Goal: Task Accomplishment & Management: Complete application form

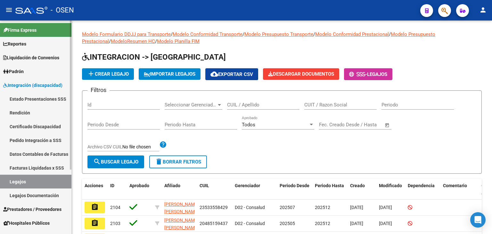
click at [26, 85] on span "Integración (discapacidad)" at bounding box center [32, 85] width 59 height 7
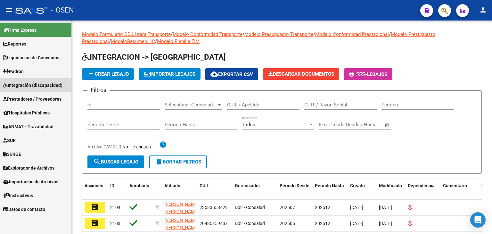
click at [26, 85] on span "Integración (discapacidad)" at bounding box center [32, 85] width 59 height 7
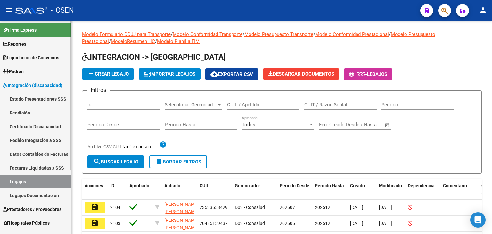
click at [37, 136] on link "Pedido Integración a SSS" at bounding box center [35, 140] width 71 height 14
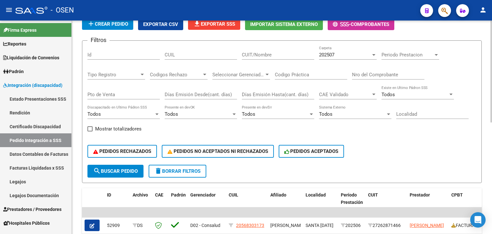
scroll to position [58, 0]
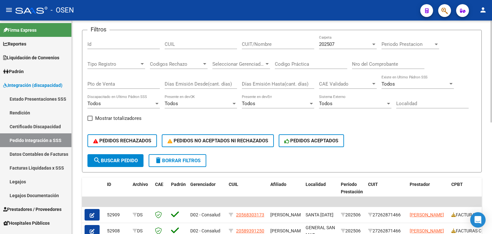
click at [269, 105] on div "Todos" at bounding box center [275, 104] width 67 height 6
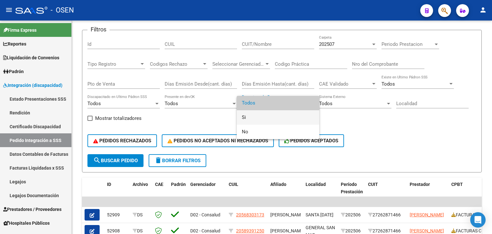
click at [263, 116] on span "Si" at bounding box center [278, 117] width 72 height 14
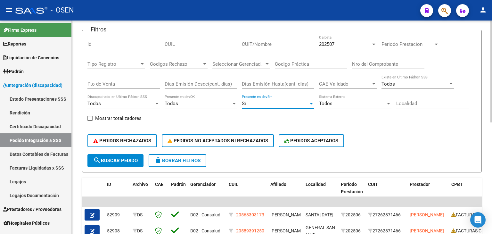
click at [119, 158] on span "search Buscar Pedido" at bounding box center [115, 161] width 44 height 6
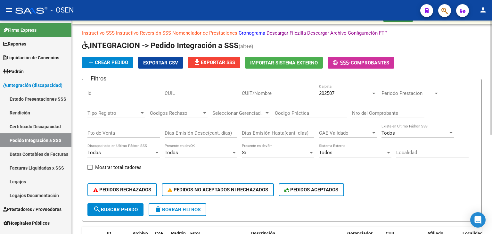
scroll to position [0, 0]
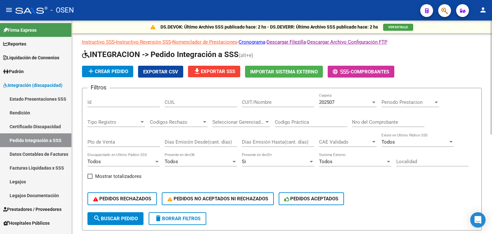
click at [159, 72] on span "Exportar CSV" at bounding box center [160, 72] width 35 height 6
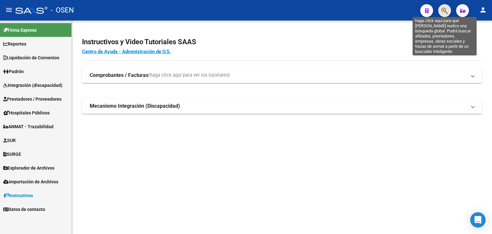
click at [447, 14] on icon "button" at bounding box center [444, 10] width 6 height 7
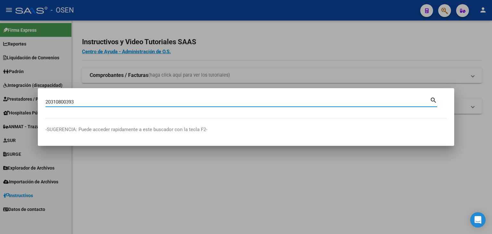
type input "20310800393"
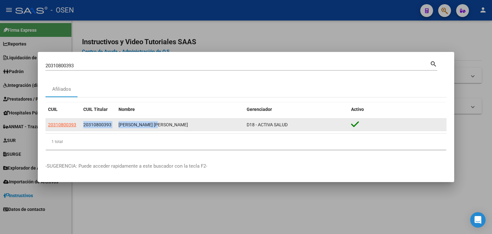
drag, startPoint x: 170, startPoint y: 124, endPoint x: 82, endPoint y: 130, distance: 88.2
click at [82, 130] on div "20310800393 20310800393 DIAZ JOSE RUBEN D18 - ACTIVA SALUD" at bounding box center [245, 124] width 401 height 13
copy div "20310800393 DIAZ JOSE RUBEN"
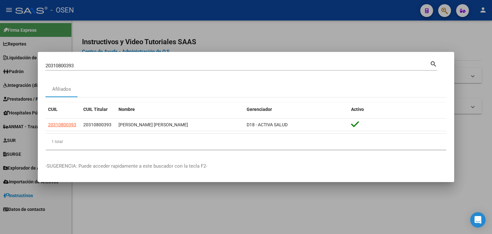
click at [299, 39] on div at bounding box center [246, 117] width 492 height 234
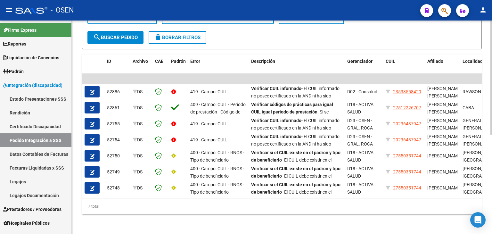
scroll to position [185, 0]
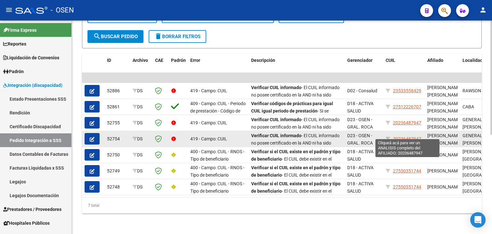
click at [400, 136] on span "20236487947" at bounding box center [407, 138] width 28 height 5
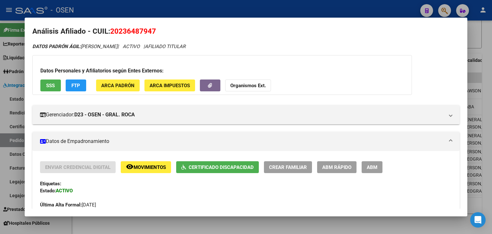
scroll to position [0, 0]
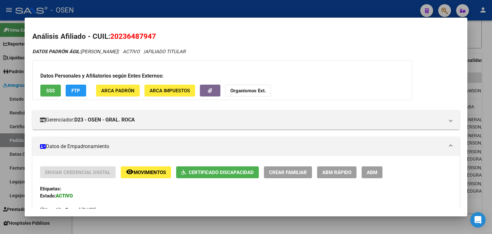
click at [47, 92] on span "SSS" at bounding box center [50, 91] width 9 height 6
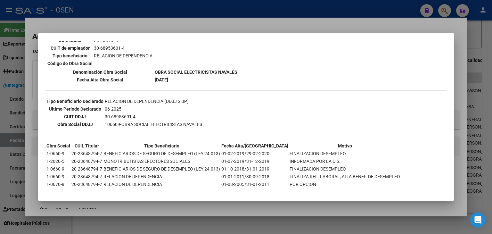
scroll to position [123, 0]
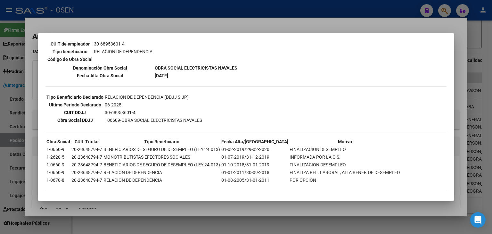
click at [204, 13] on div at bounding box center [246, 117] width 492 height 234
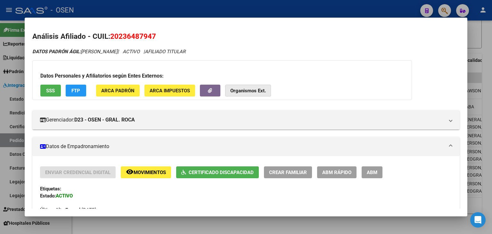
click at [233, 91] on strong "Organismos Ext." at bounding box center [248, 91] width 36 height 6
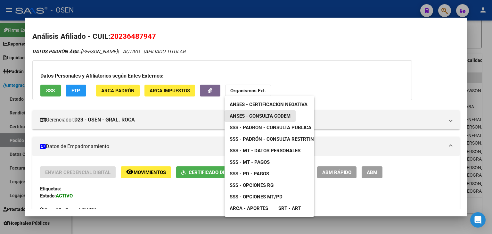
click at [259, 116] on span "ANSES - Consulta CODEM" at bounding box center [260, 116] width 61 height 6
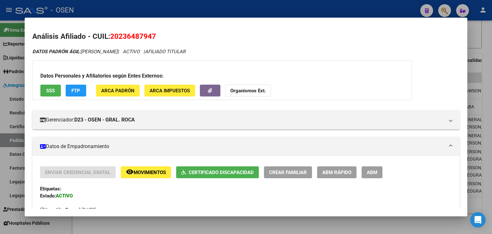
click at [262, 10] on div at bounding box center [246, 117] width 492 height 234
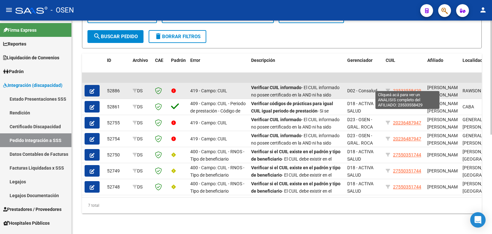
click at [413, 88] on span "23533558429" at bounding box center [407, 90] width 28 height 5
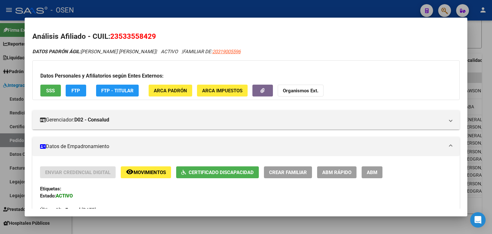
scroll to position [64, 0]
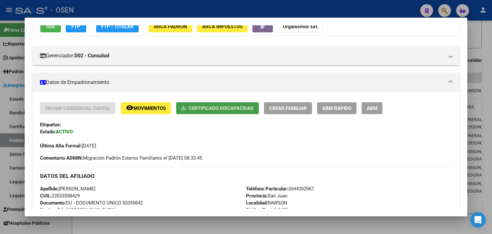
click at [205, 106] on span "Certificado Discapacidad" at bounding box center [221, 108] width 65 height 6
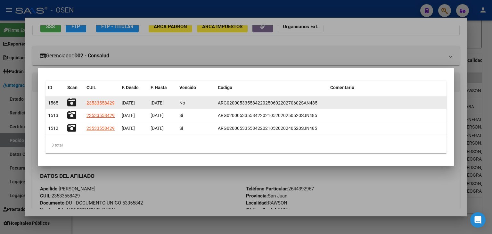
click at [73, 102] on icon at bounding box center [71, 102] width 9 height 9
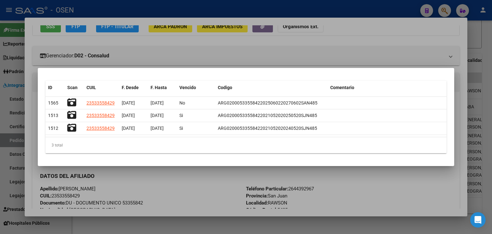
click at [337, 51] on div at bounding box center [246, 117] width 492 height 234
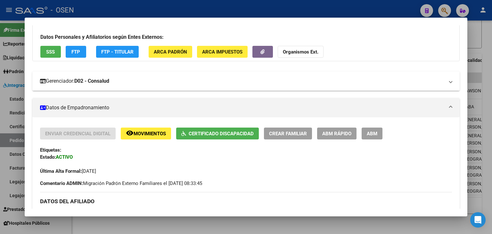
scroll to position [0, 0]
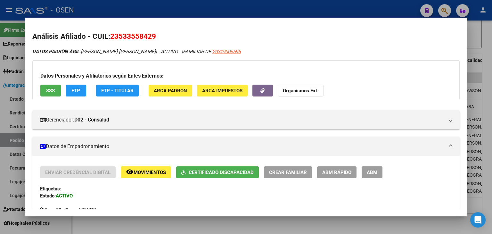
click at [51, 91] on span "SSS" at bounding box center [50, 91] width 9 height 6
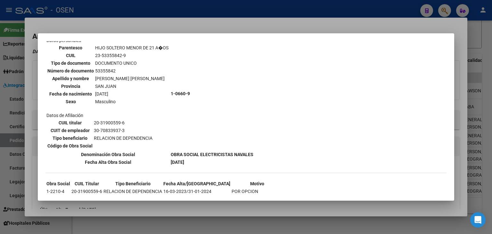
scroll to position [384, 0]
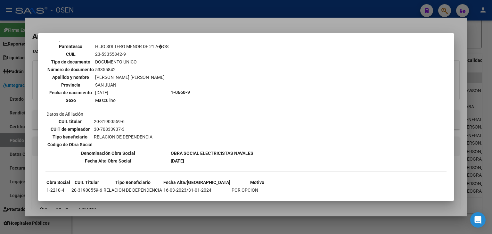
click at [221, 23] on div at bounding box center [246, 117] width 492 height 234
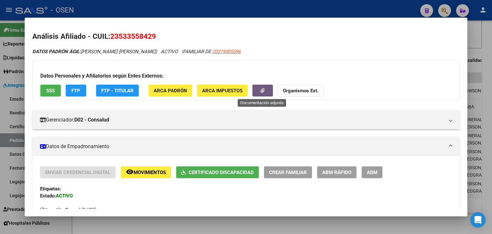
click at [265, 94] on button "button" at bounding box center [262, 91] width 20 height 12
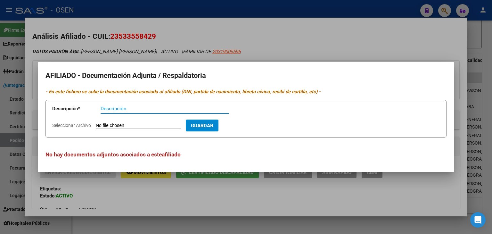
click at [261, 37] on div at bounding box center [246, 117] width 492 height 234
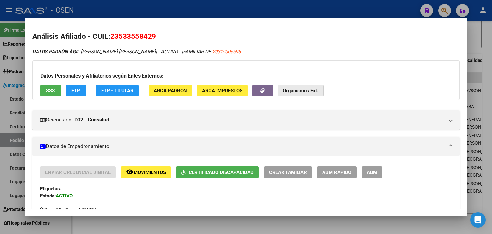
click at [284, 89] on strong "Organismos Ext." at bounding box center [301, 91] width 36 height 6
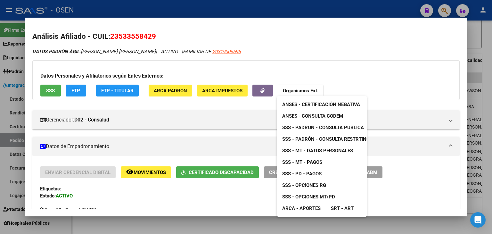
click at [296, 116] on span "ANSES - Consulta CODEM" at bounding box center [312, 116] width 61 height 6
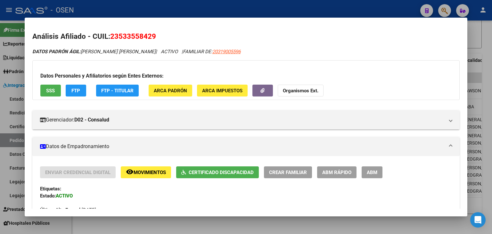
click at [231, 10] on div at bounding box center [246, 117] width 492 height 234
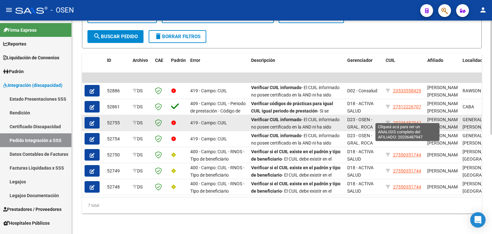
click at [406, 120] on span "20236487947" at bounding box center [407, 122] width 28 height 5
type textarea "20236487947"
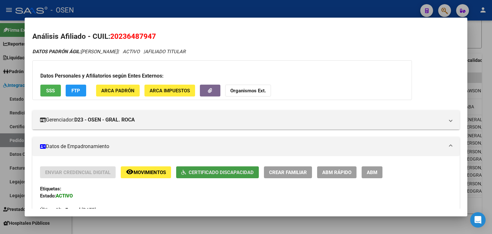
click at [197, 169] on span "Certificado Discapacidad" at bounding box center [221, 172] width 65 height 6
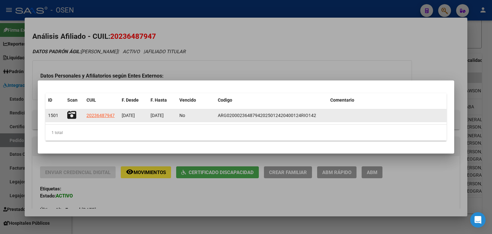
click at [68, 114] on icon at bounding box center [71, 114] width 9 height 9
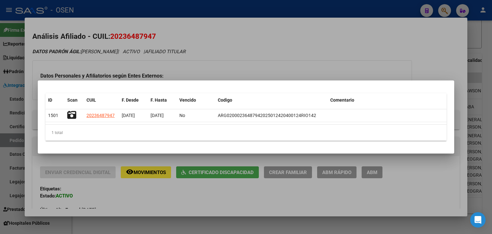
click at [288, 6] on div at bounding box center [246, 117] width 492 height 234
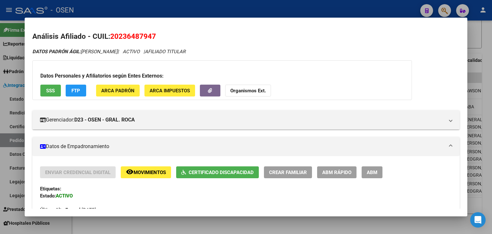
click at [288, 6] on div at bounding box center [246, 117] width 492 height 234
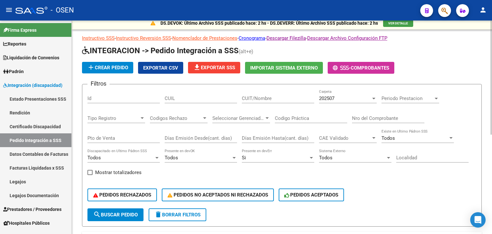
scroll to position [0, 0]
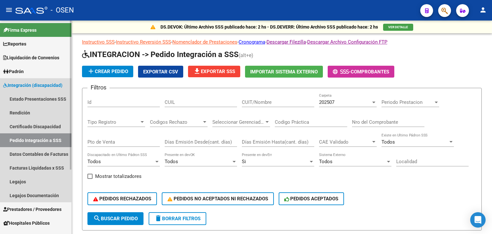
click at [40, 82] on span "Integración (discapacidad)" at bounding box center [32, 85] width 59 height 7
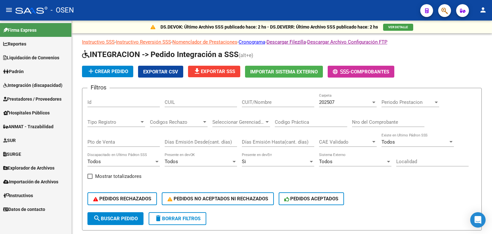
click at [29, 143] on link "SUR" at bounding box center [35, 140] width 71 height 14
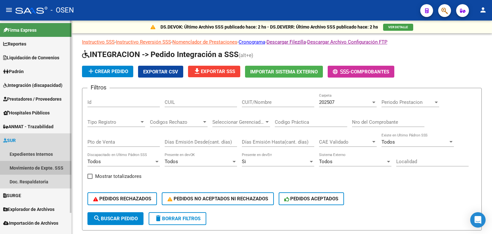
click at [35, 168] on link "Movimiento de Expte. SSS" at bounding box center [35, 168] width 71 height 14
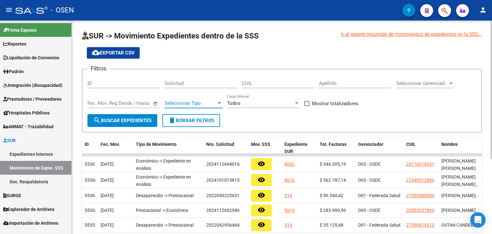
click at [173, 101] on span "Seleccionar Tipo" at bounding box center [191, 103] width 52 height 6
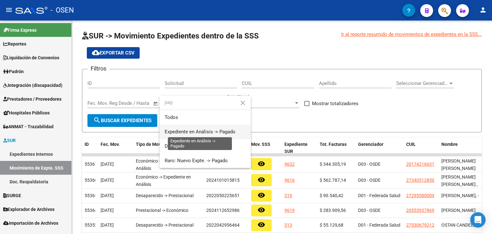
type input "pag"
click at [195, 129] on span "Expediente en Análisis -> Pagado" at bounding box center [200, 132] width 71 height 6
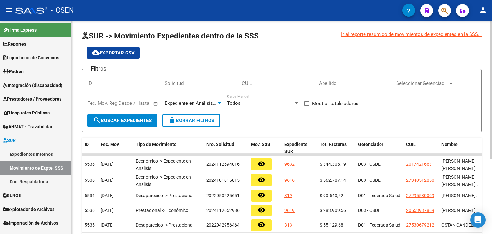
click at [108, 120] on span "search Buscar Expedientes" at bounding box center [122, 120] width 58 height 6
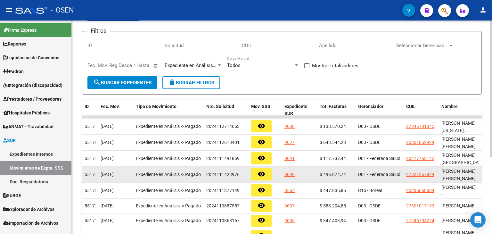
scroll to position [24, 0]
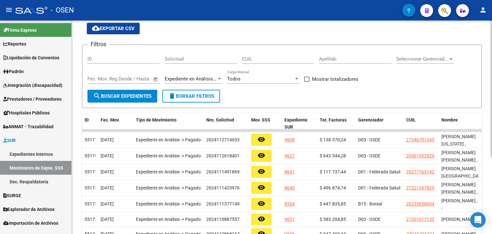
click at [204, 78] on span "Expediente en Análisis -> Pagado" at bounding box center [200, 79] width 71 height 6
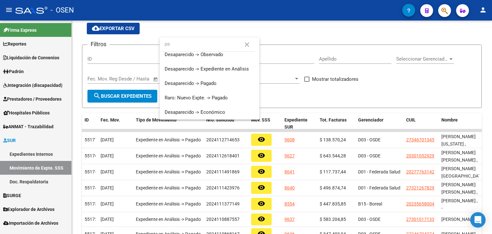
scroll to position [0, 0]
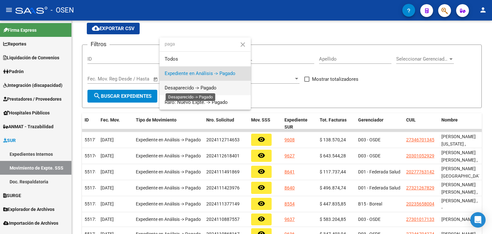
type input "paga"
click at [193, 87] on span "Desaparecido -> Pagado" at bounding box center [191, 88] width 52 height 6
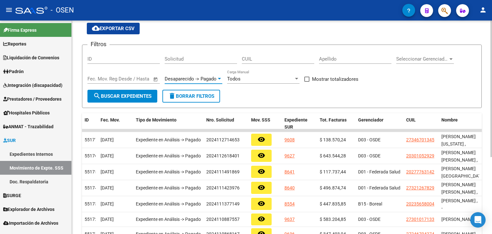
click at [94, 95] on mat-icon "search" at bounding box center [97, 96] width 8 height 8
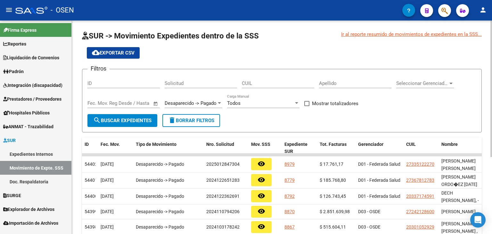
click at [201, 106] on div "Desaparecido -> Pagado Seleccionar Tipo" at bounding box center [194, 101] width 58 height 14
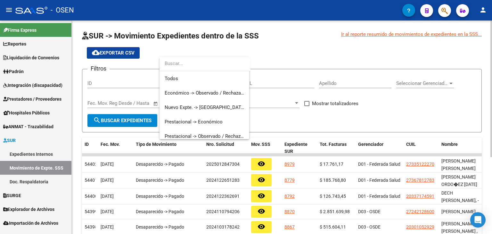
scroll to position [336, 0]
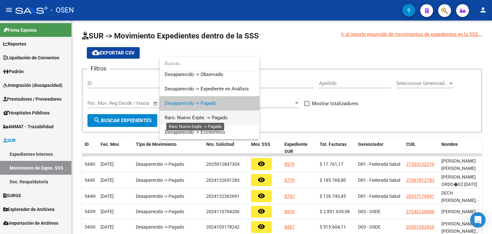
click at [202, 116] on span "Raro: Nuevo Expte. -> Pagado" at bounding box center [196, 118] width 63 height 6
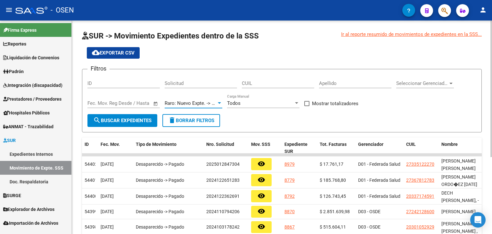
click at [117, 122] on span "search Buscar Expedientes" at bounding box center [122, 120] width 58 height 6
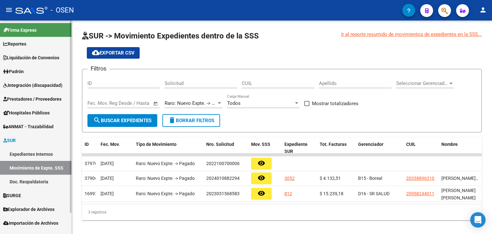
click at [25, 192] on link "SURGE" at bounding box center [35, 195] width 71 height 14
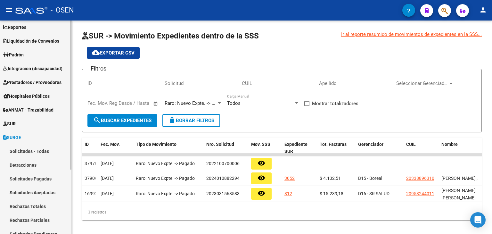
scroll to position [32, 0]
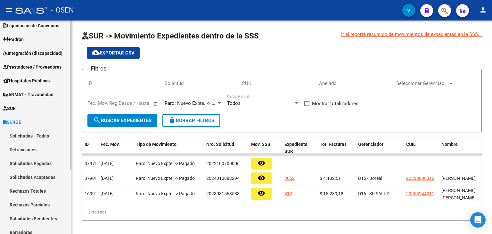
click at [33, 163] on link "Solicitudes Pagadas" at bounding box center [35, 163] width 71 height 14
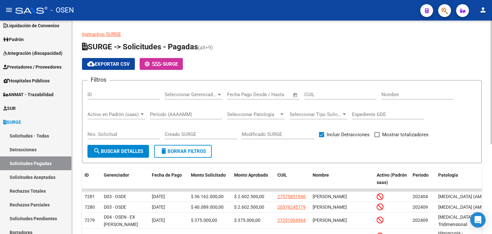
click at [263, 93] on input "text" at bounding box center [269, 95] width 31 height 6
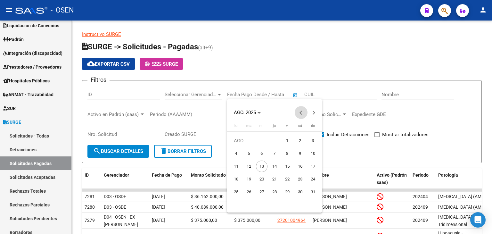
click at [298, 110] on span "Previous month" at bounding box center [301, 112] width 13 height 13
click at [247, 150] on span "1" at bounding box center [249, 154] width 12 height 12
type input "[DATE]"
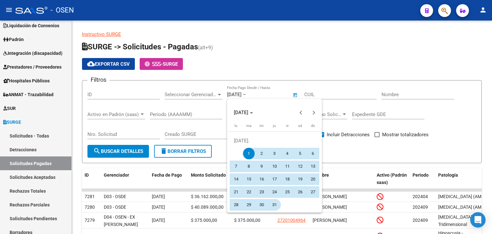
click at [275, 205] on span "31" at bounding box center [275, 205] width 12 height 12
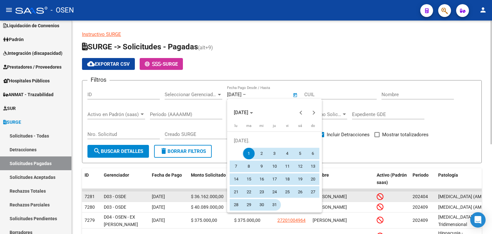
type input "[DATE]"
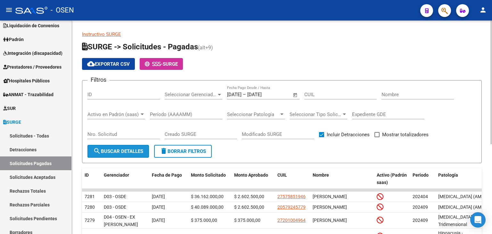
drag, startPoint x: 124, startPoint y: 152, endPoint x: 141, endPoint y: 140, distance: 20.8
click at [124, 152] on span "search Buscar Detalles" at bounding box center [118, 151] width 50 height 6
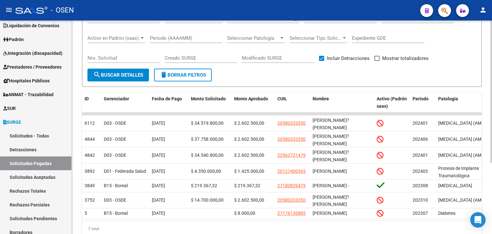
scroll to position [96, 0]
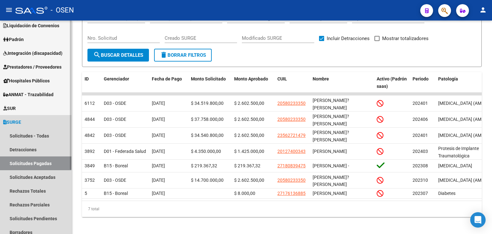
click at [16, 121] on span "SURGE" at bounding box center [12, 121] width 18 height 7
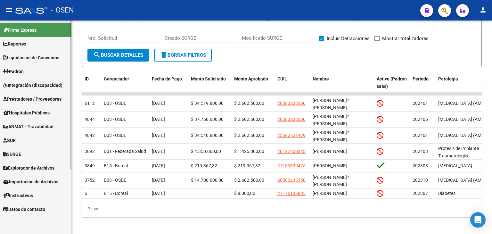
scroll to position [0, 0]
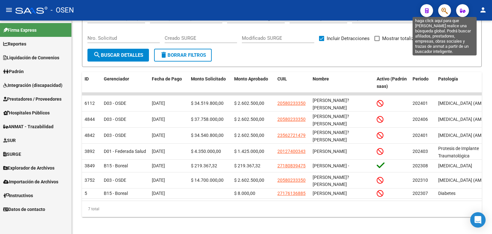
click at [449, 13] on button "button" at bounding box center [444, 10] width 13 height 13
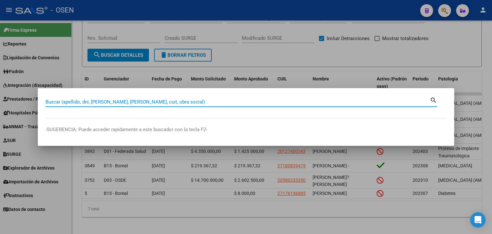
paste input "33.075.108"
click at [62, 103] on input "33.075.108" at bounding box center [237, 102] width 384 height 6
click at [52, 101] on input "33.075108" at bounding box center [237, 102] width 384 height 6
type input "33075108"
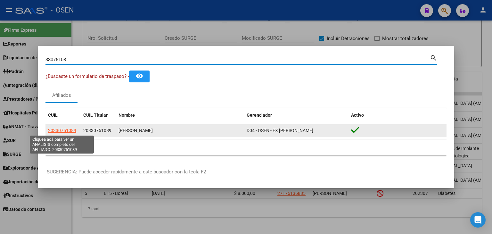
click at [58, 131] on span "20330751089" at bounding box center [62, 130] width 28 height 5
type textarea "20330751089"
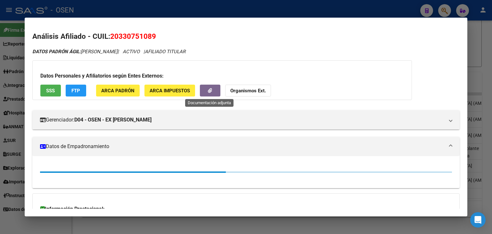
click at [206, 91] on button "button" at bounding box center [210, 91] width 20 height 12
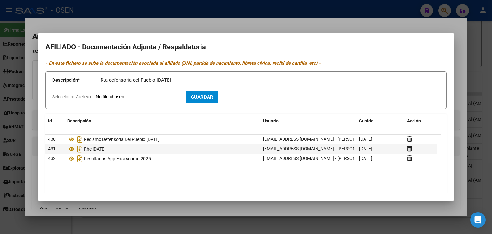
type input "Rta defensoria del Pueblo [DATE]"
click at [96, 94] on input "Seleccionar Archivo" at bounding box center [138, 97] width 85 height 6
type input "C:\fakepath\OSEN RESPUESTA REQUISITORIA - Actuación N°11950 2025 - [PERSON_NAME…"
click at [250, 96] on span "Guardar" at bounding box center [239, 97] width 22 height 6
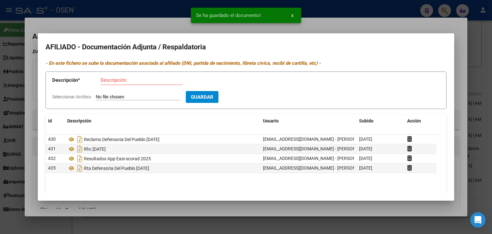
click at [372, 12] on div at bounding box center [246, 117] width 492 height 234
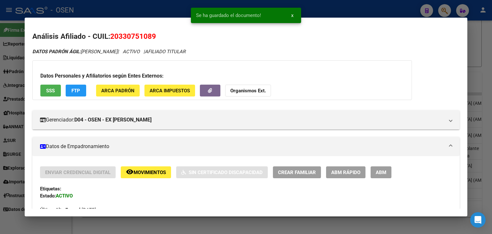
click at [363, 6] on div at bounding box center [246, 117] width 492 height 234
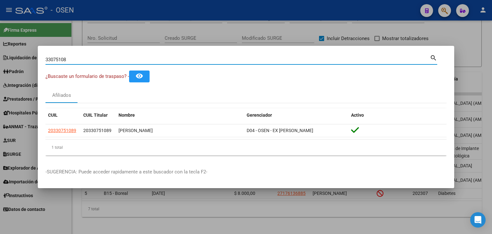
drag, startPoint x: 78, startPoint y: 61, endPoint x: 30, endPoint y: 61, distance: 48.7
click at [30, 61] on div "33075108 Buscar (apellido, dni, cuil, nro traspaso, cuit, obra social) search ¿…" at bounding box center [246, 117] width 492 height 234
paste input "20355380883"
type input "20355380883"
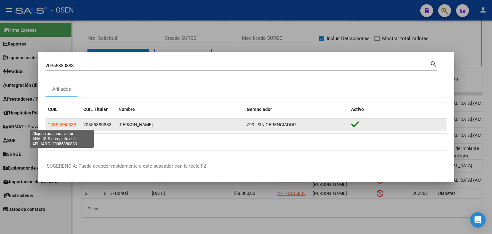
click at [65, 125] on span "20355380883" at bounding box center [62, 124] width 28 height 5
type textarea "20355380883"
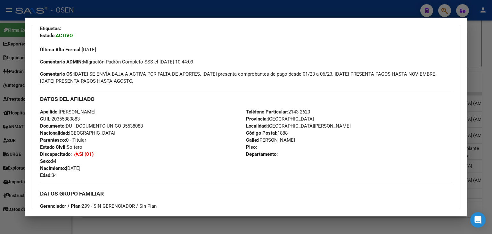
scroll to position [96, 0]
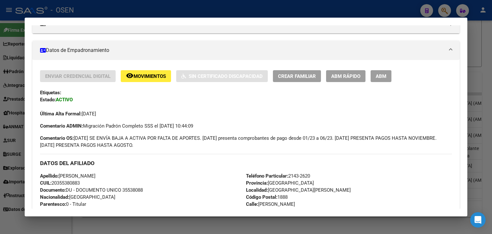
drag, startPoint x: 91, startPoint y: 4, endPoint x: 42, endPoint y: 21, distance: 51.4
click at [90, 4] on div at bounding box center [246, 117] width 492 height 234
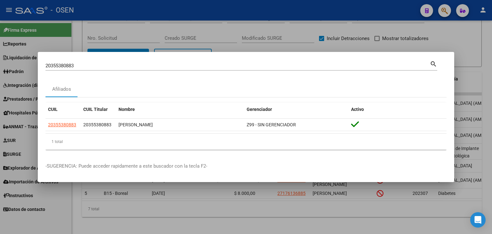
click at [20, 85] on div at bounding box center [246, 117] width 492 height 234
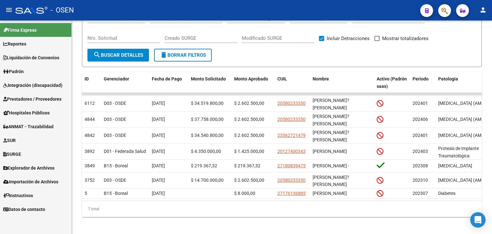
click at [20, 84] on span "Integración (discapacidad)" at bounding box center [32, 85] width 59 height 7
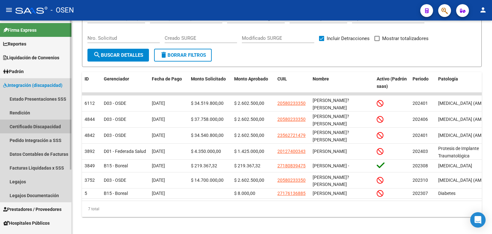
click at [32, 125] on link "Certificado Discapacidad" at bounding box center [35, 126] width 71 height 14
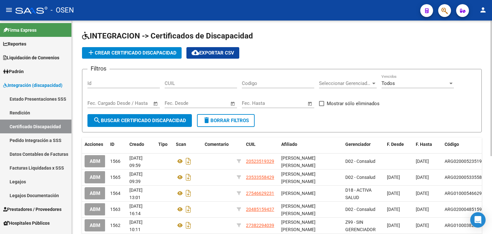
click at [138, 50] on span "add Crear Certificado Discapacidad" at bounding box center [131, 53] width 89 height 6
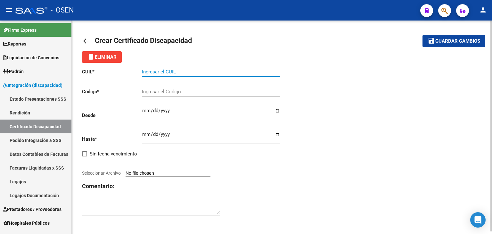
click at [224, 73] on input "Ingresar el CUIL" at bounding box center [211, 72] width 138 height 6
paste input "20-35538088-3"
type input "20-35538088-3"
click at [185, 94] on div "Ingresar el Codigo" at bounding box center [211, 90] width 138 height 14
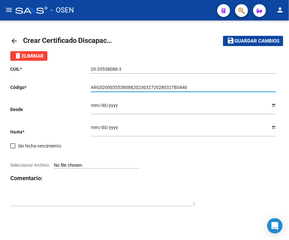
type input "ARG02000355380882023032720280327BS440"
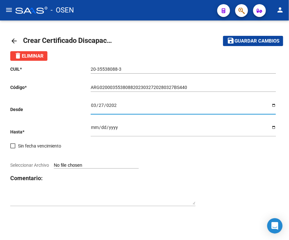
type input "[DATE]"
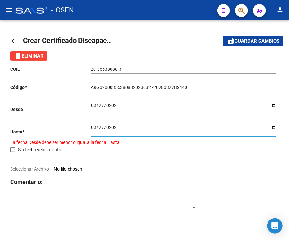
type input "[DATE]"
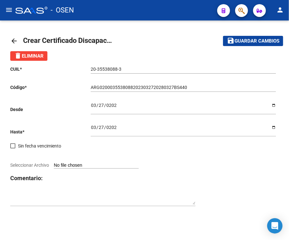
click at [54, 163] on input "Seleccionar Archivo" at bounding box center [96, 166] width 85 height 6
type input "C:\fakepath\unnamed.jpg"
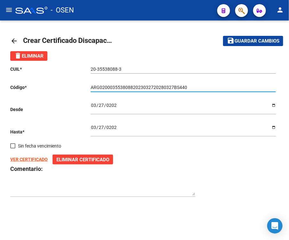
drag, startPoint x: 183, startPoint y: 87, endPoint x: 68, endPoint y: 90, distance: 115.0
click at [68, 90] on app-form-text-field "Código * ARG02000355380882023032720280327BS440 Ingresar el Codigo" at bounding box center [143, 87] width 266 height 5
type input "ARG02000355380882023032720280327BS440"
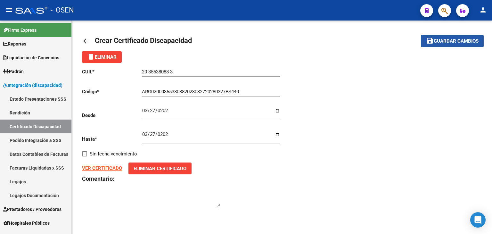
click at [452, 39] on span "Guardar cambios" at bounding box center [455, 41] width 45 height 6
click at [447, 5] on span "button" at bounding box center [444, 10] width 6 height 13
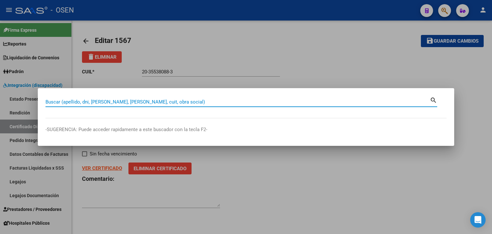
paste input "20355380883"
type input "20355380883"
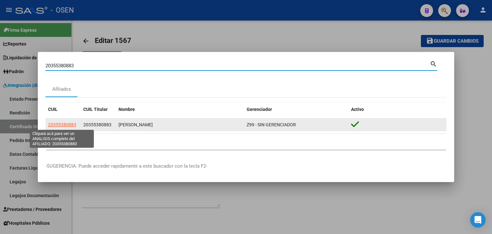
click at [58, 125] on span "20355380883" at bounding box center [62, 124] width 28 height 5
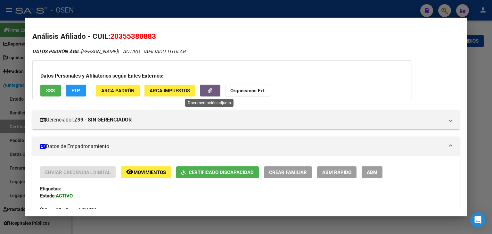
click at [205, 93] on button "button" at bounding box center [210, 91] width 20 height 12
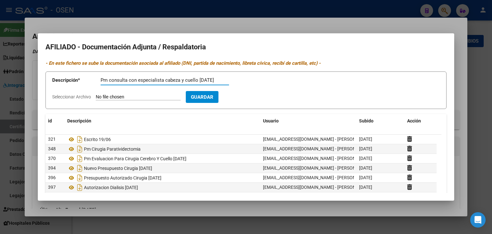
type input "Pm consulta con especialista cabeza y cuello [DATE]"
click at [132, 94] on input "Seleccionar Archivo" at bounding box center [138, 97] width 85 height 6
type input "C:\fakepath\unnamed (1).jpg"
click at [250, 98] on span "Guardar" at bounding box center [239, 97] width 22 height 6
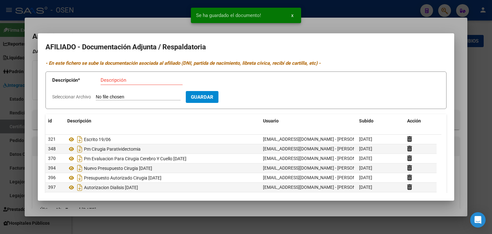
click at [345, 9] on div at bounding box center [246, 117] width 492 height 234
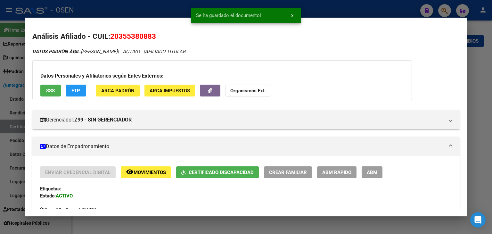
click at [345, 9] on div at bounding box center [246, 117] width 492 height 234
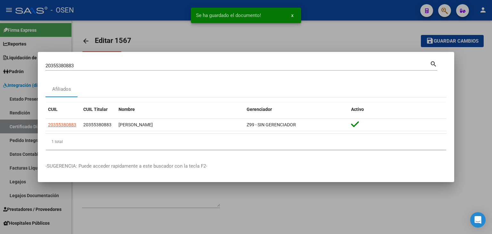
click at [342, 35] on div at bounding box center [246, 117] width 492 height 234
